Goal: Find specific page/section: Locate a particular part of the current website

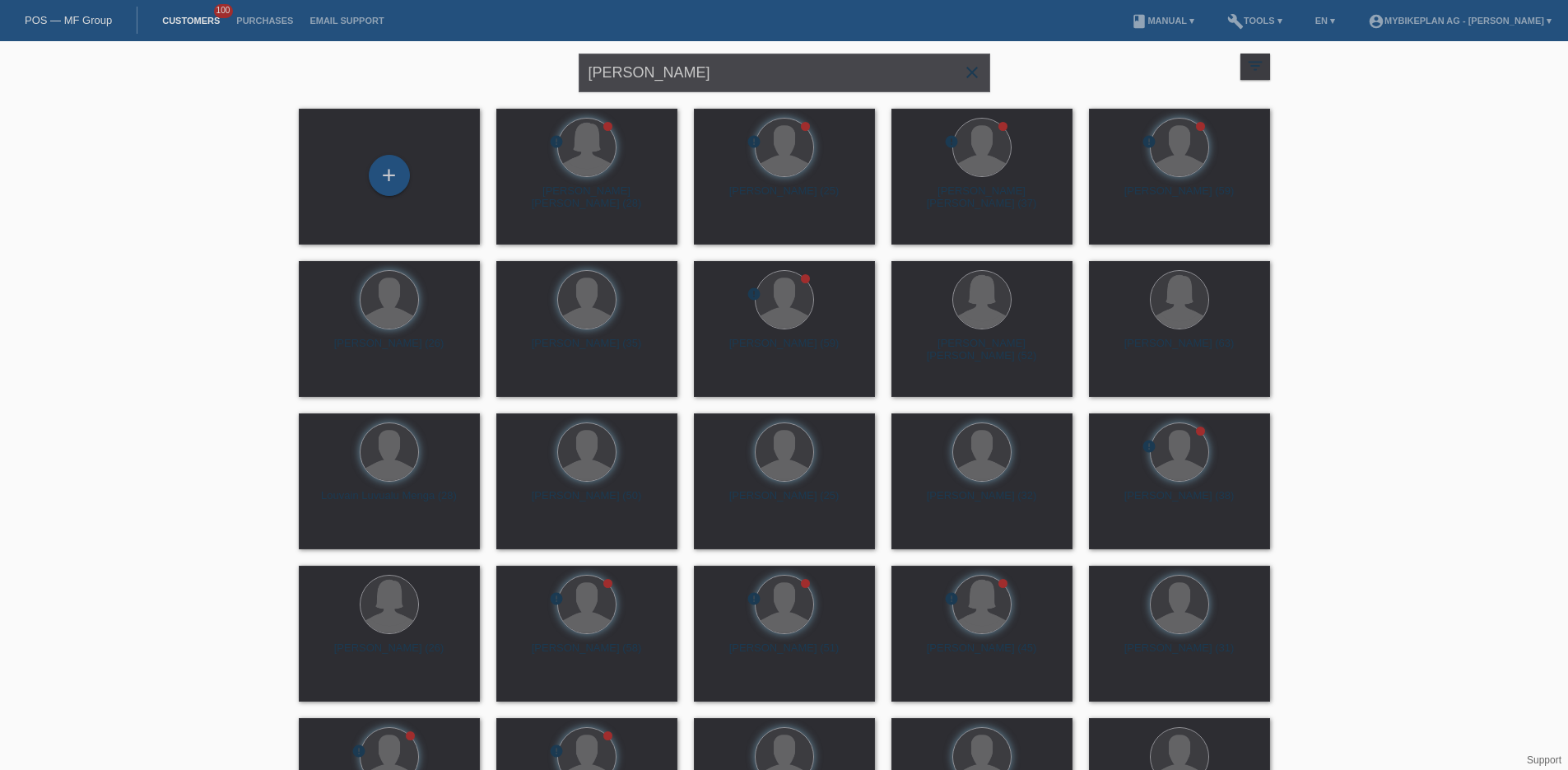
type input "[PERSON_NAME]"
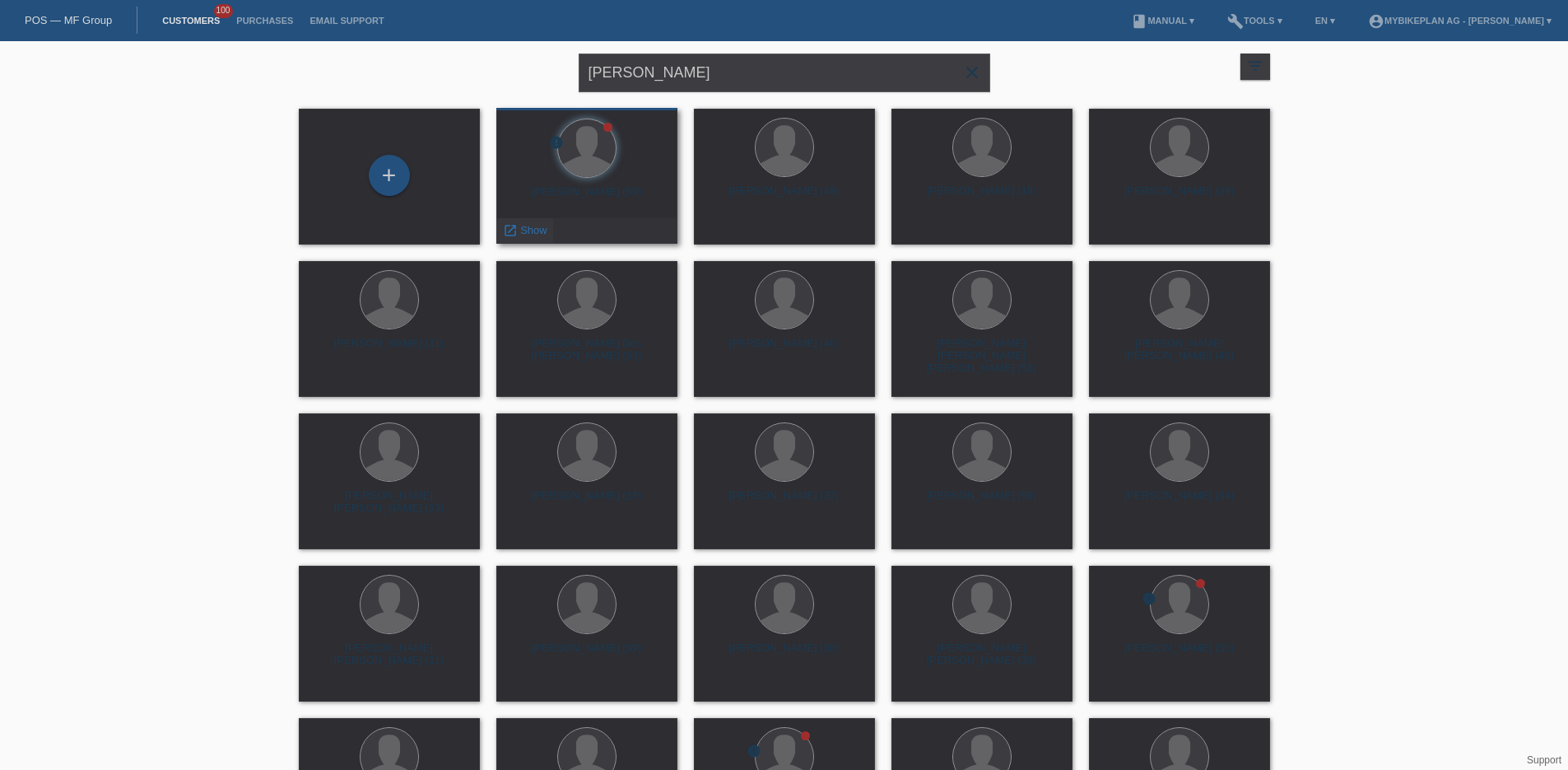
click at [526, 233] on span "Show" at bounding box center [533, 230] width 27 height 12
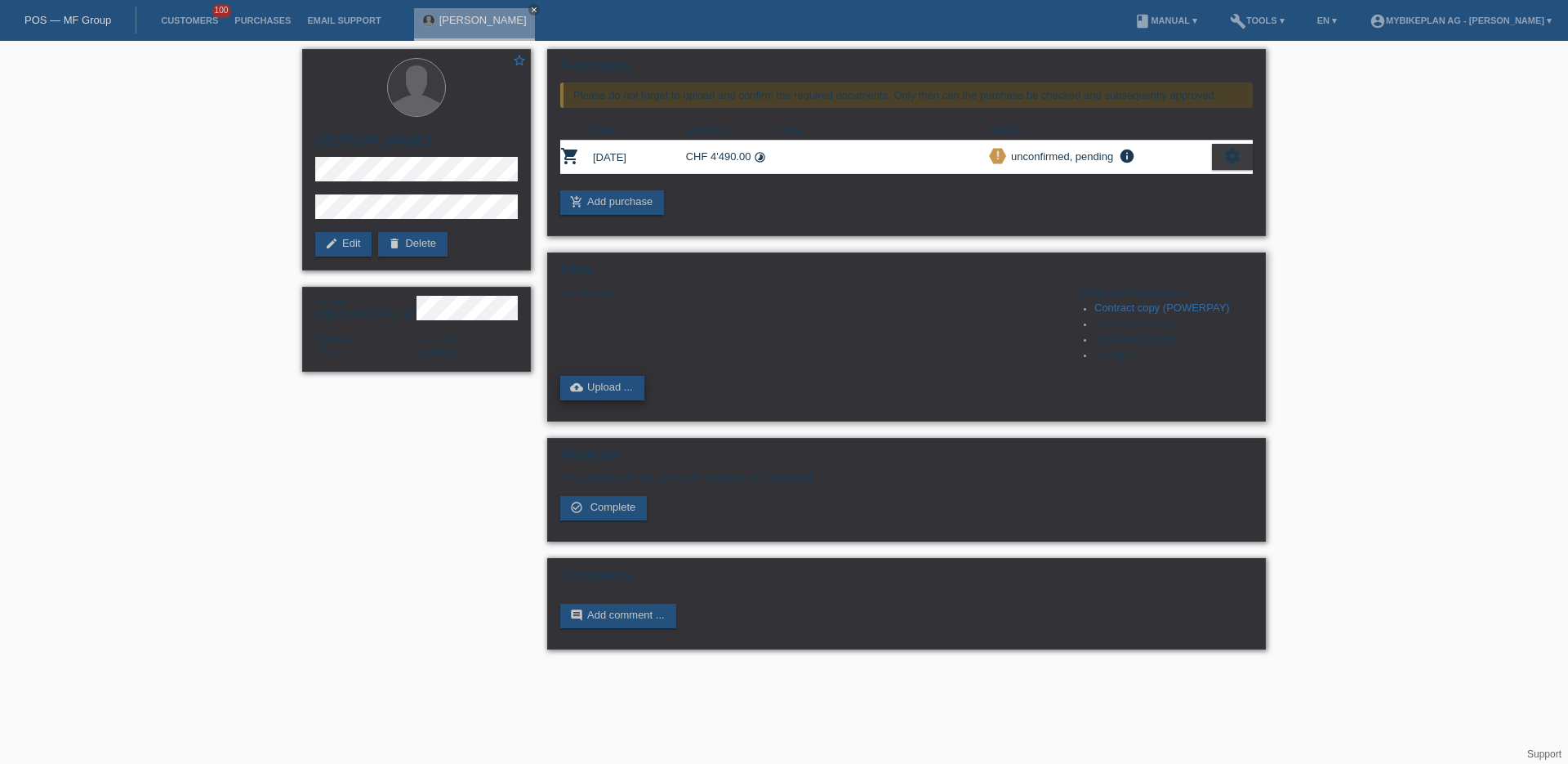
click at [616, 390] on link "cloud_upload Upload ..." at bounding box center [602, 388] width 84 height 24
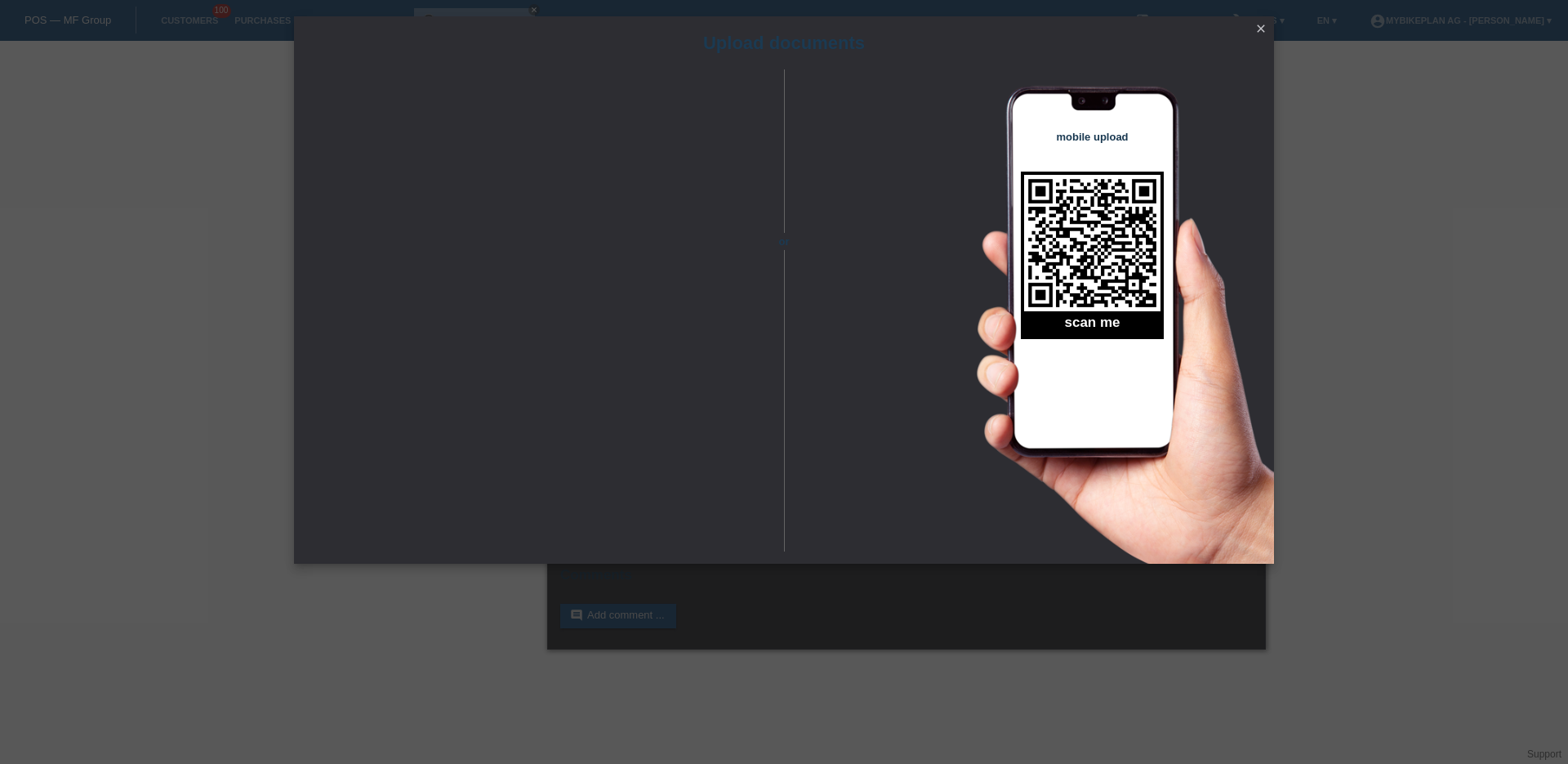
click at [1257, 33] on icon "close" at bounding box center [1260, 28] width 13 height 13
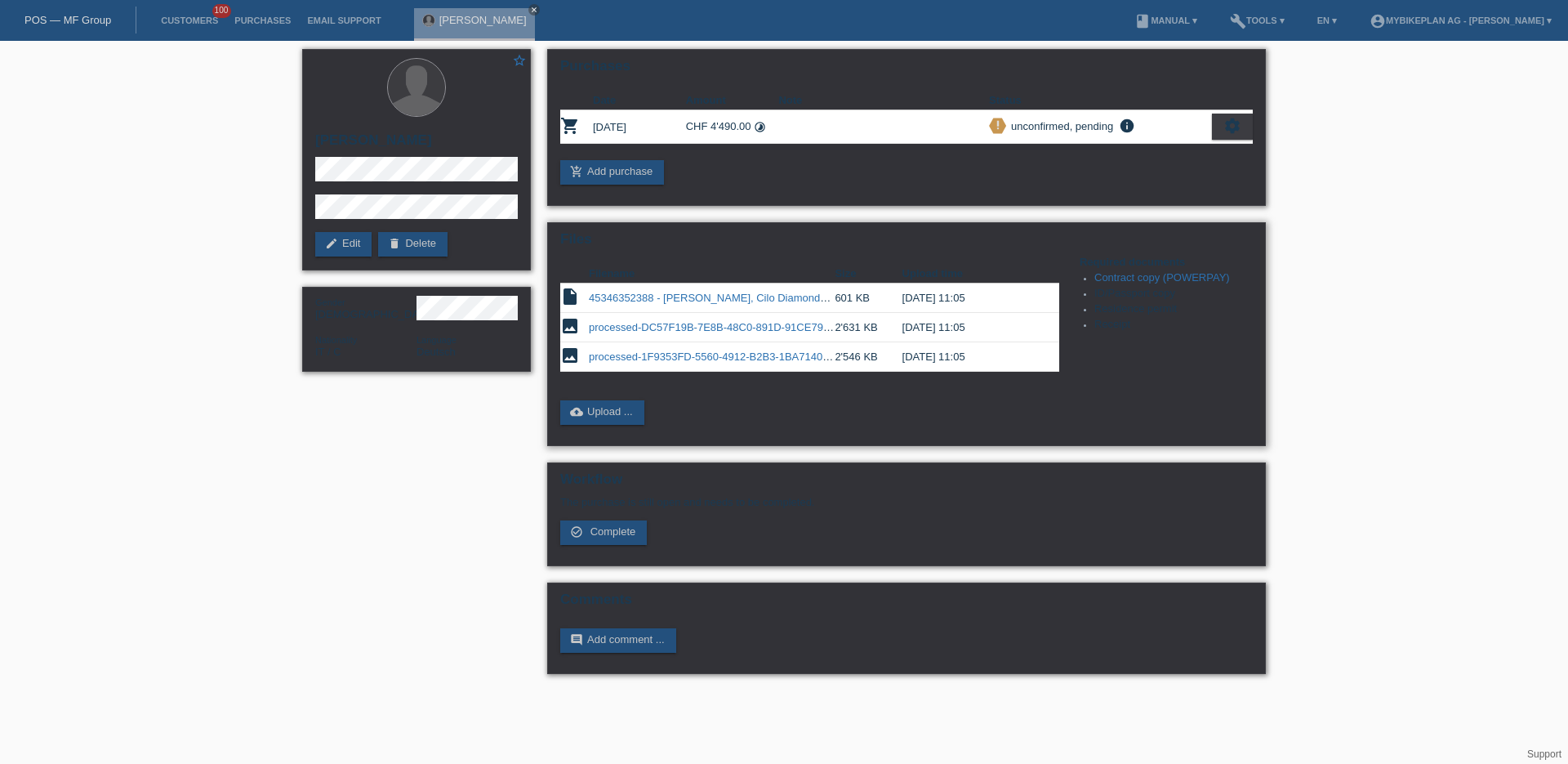
click at [732, 296] on link "45346352388 - [PERSON_NAME], Cilo Diamondcross CXF°05+.pdf" at bounding box center [749, 298] width 321 height 12
click at [731, 306] on td "45346352388 - [PERSON_NAME], Cilo Diamondcross CXF°05+.pdf" at bounding box center [712, 298] width 246 height 29
click at [731, 338] on td "processed-DC57F19B-7E8B-48C0-891D-91CE793582E6.jpeg" at bounding box center [712, 327] width 246 height 29
click at [734, 358] on link "processed-1F9353FD-5560-4912-B2B3-1BA7140E04C9.jpeg" at bounding box center [734, 356] width 289 height 12
click at [716, 328] on link "processed-DC57F19B-7E8B-48C0-891D-91CE793582E6.jpeg" at bounding box center [735, 327] width 294 height 12
